Goal: Transaction & Acquisition: Purchase product/service

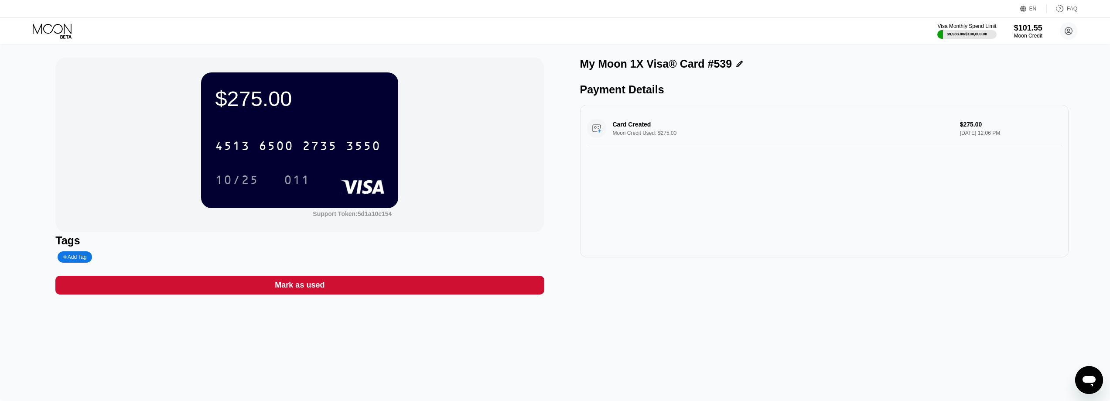
click at [46, 27] on icon at bounding box center [53, 31] width 41 height 15
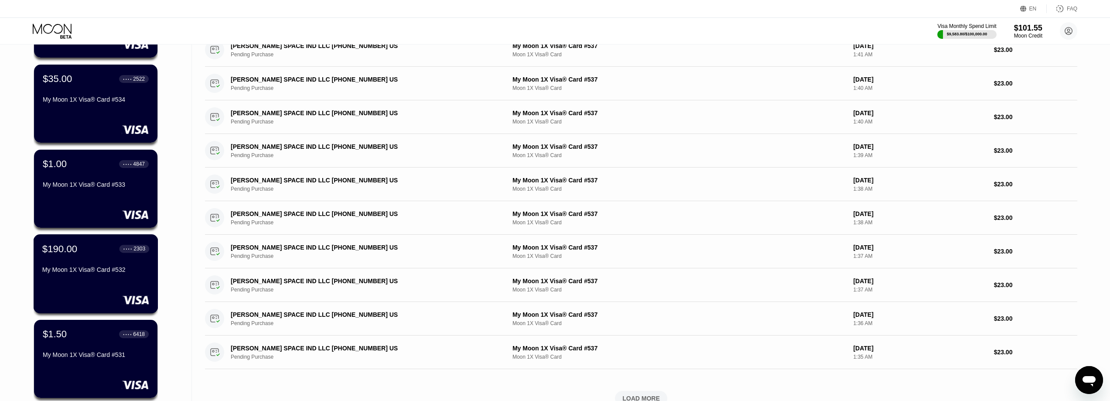
scroll to position [131, 0]
click at [67, 281] on div "$190.00 ● ● ● ● 2303 My Moon 1X Visa® Card #532" at bounding box center [96, 273] width 125 height 79
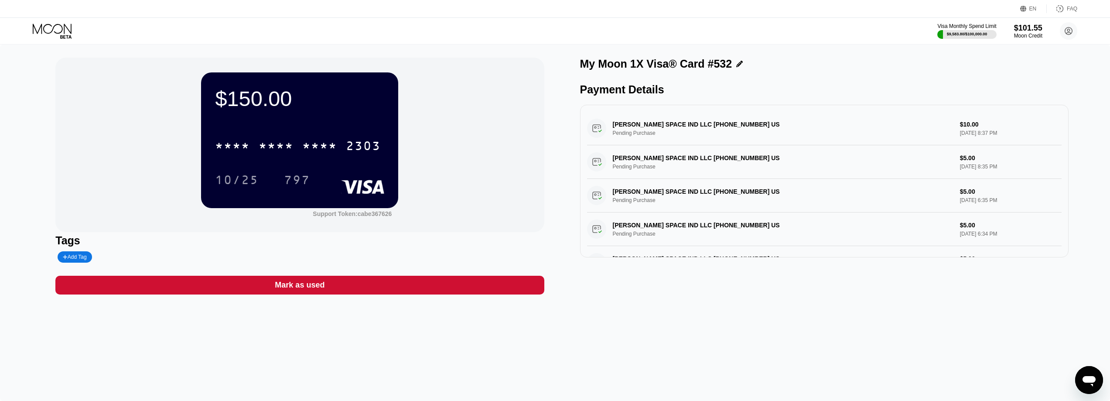
click at [50, 23] on div "Visa Monthly Spend Limit $9,583.80 / $100,000.00 $101.55 Moon Credit Might [EMA…" at bounding box center [555, 31] width 1110 height 26
click at [48, 28] on icon at bounding box center [53, 31] width 41 height 15
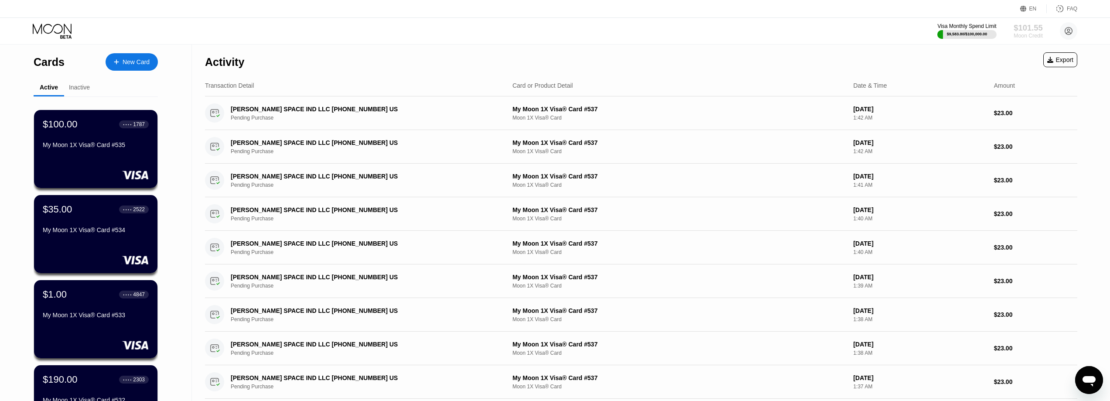
click at [1017, 35] on div "Moon Credit" at bounding box center [1027, 36] width 29 height 6
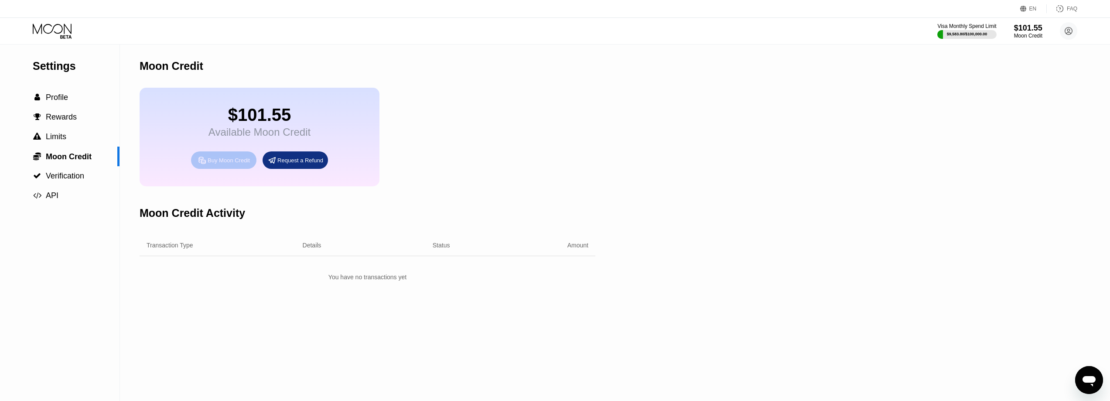
click at [233, 164] on div "Buy Moon Credit" at bounding box center [229, 160] width 42 height 7
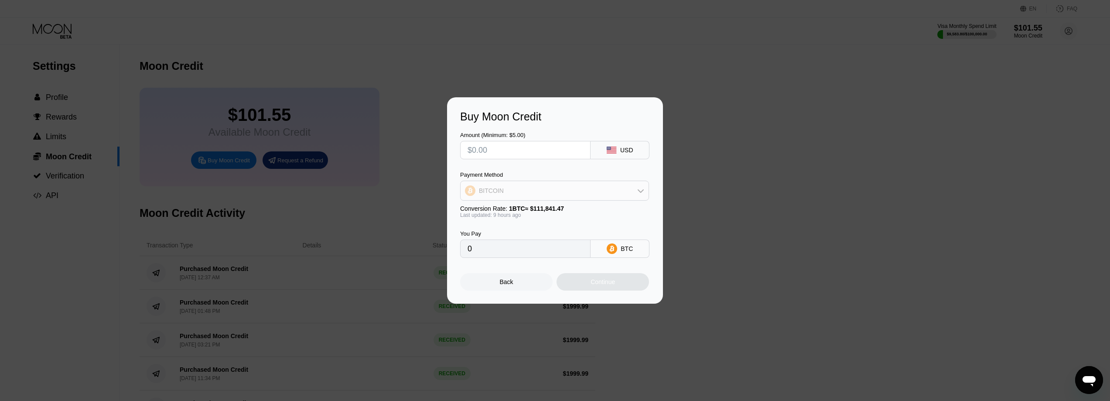
click at [530, 194] on div "BITCOIN" at bounding box center [554, 190] width 188 height 17
click at [521, 232] on span "USDT on TRON" at bounding box center [503, 233] width 44 height 7
type input "0.00"
click at [506, 150] on input "text" at bounding box center [525, 149] width 116 height 17
type input "$2"
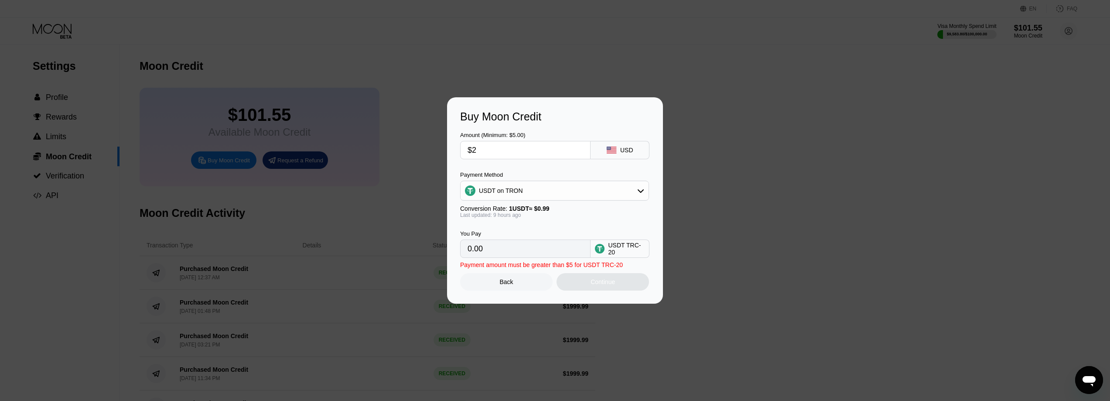
type input "2.02"
type input "$20000"
type input "20202.02"
click at [533, 167] on div "Amount (Minimum: $5.00) $20000 USD Payment Method USDT on TRON Conversion Rate:…" at bounding box center [555, 190] width 190 height 135
type input "$1999.99"
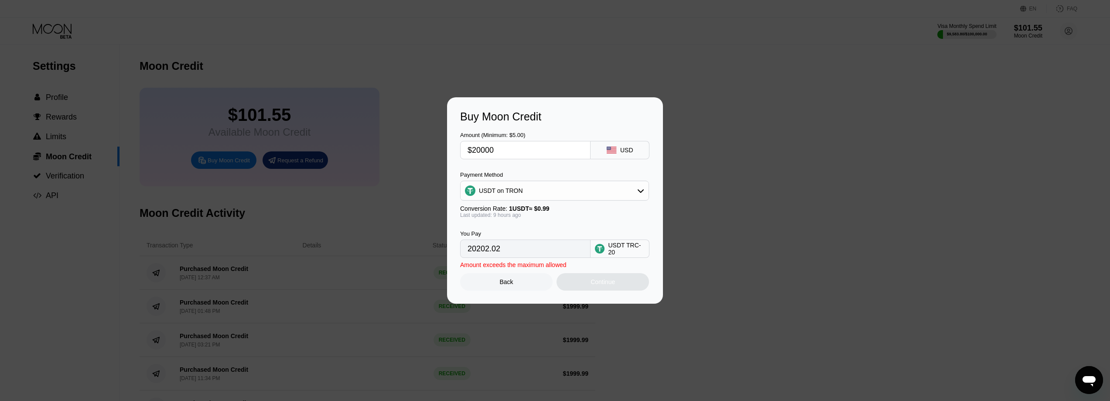
type input "2020.19"
click at [602, 283] on div "Continue" at bounding box center [602, 281] width 24 height 7
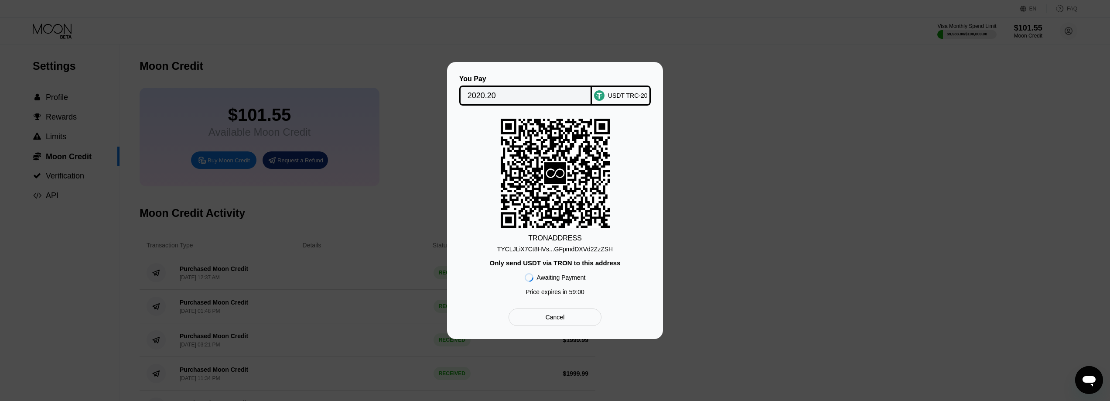
click at [546, 249] on div "TYCLJLiX7Ct8HVs...GFpmdDXVd2ZzZSH" at bounding box center [555, 249] width 116 height 7
click at [480, 97] on input "2020.20" at bounding box center [525, 95] width 116 height 17
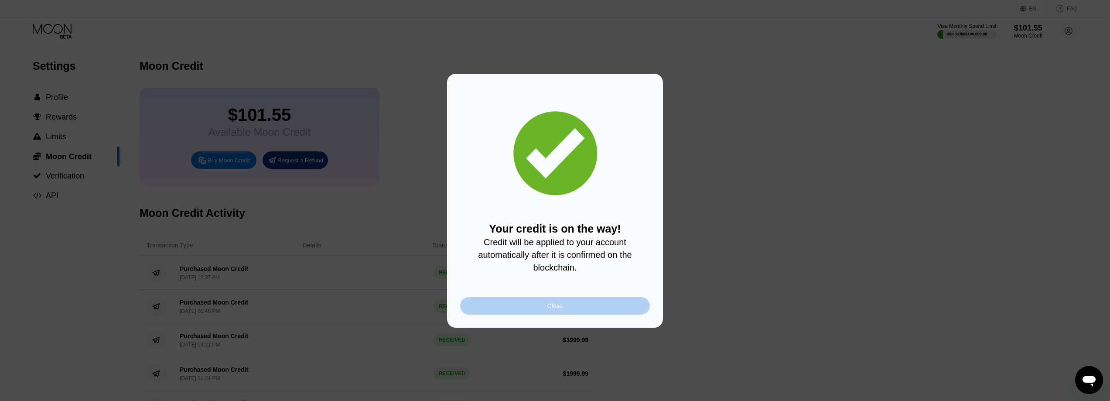
click at [535, 306] on div "Close" at bounding box center [555, 305] width 190 height 17
